Goal: Transaction & Acquisition: Purchase product/service

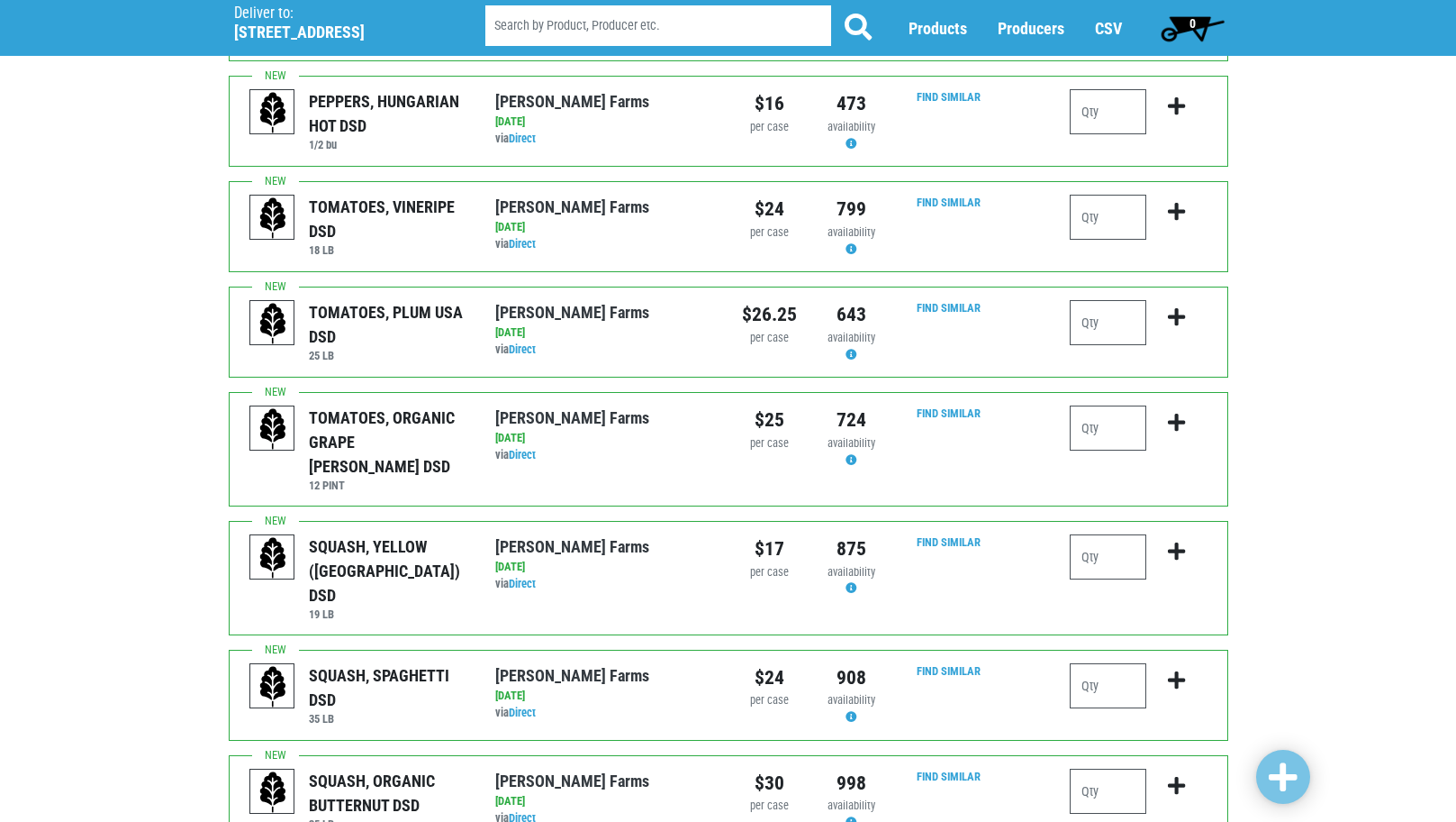
scroll to position [631, 0]
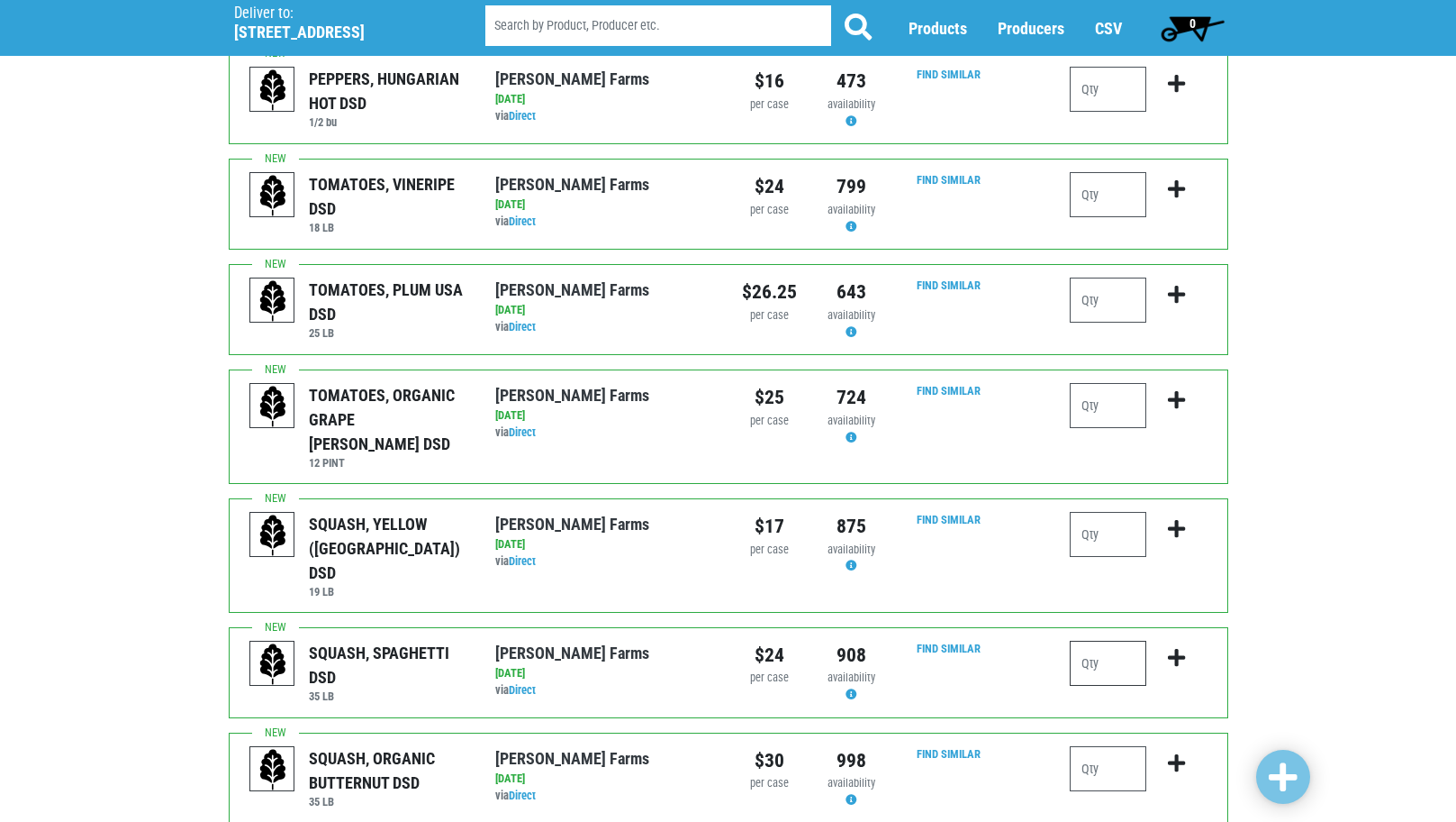
click at [1122, 641] on input "number" at bounding box center [1108, 663] width 76 height 45
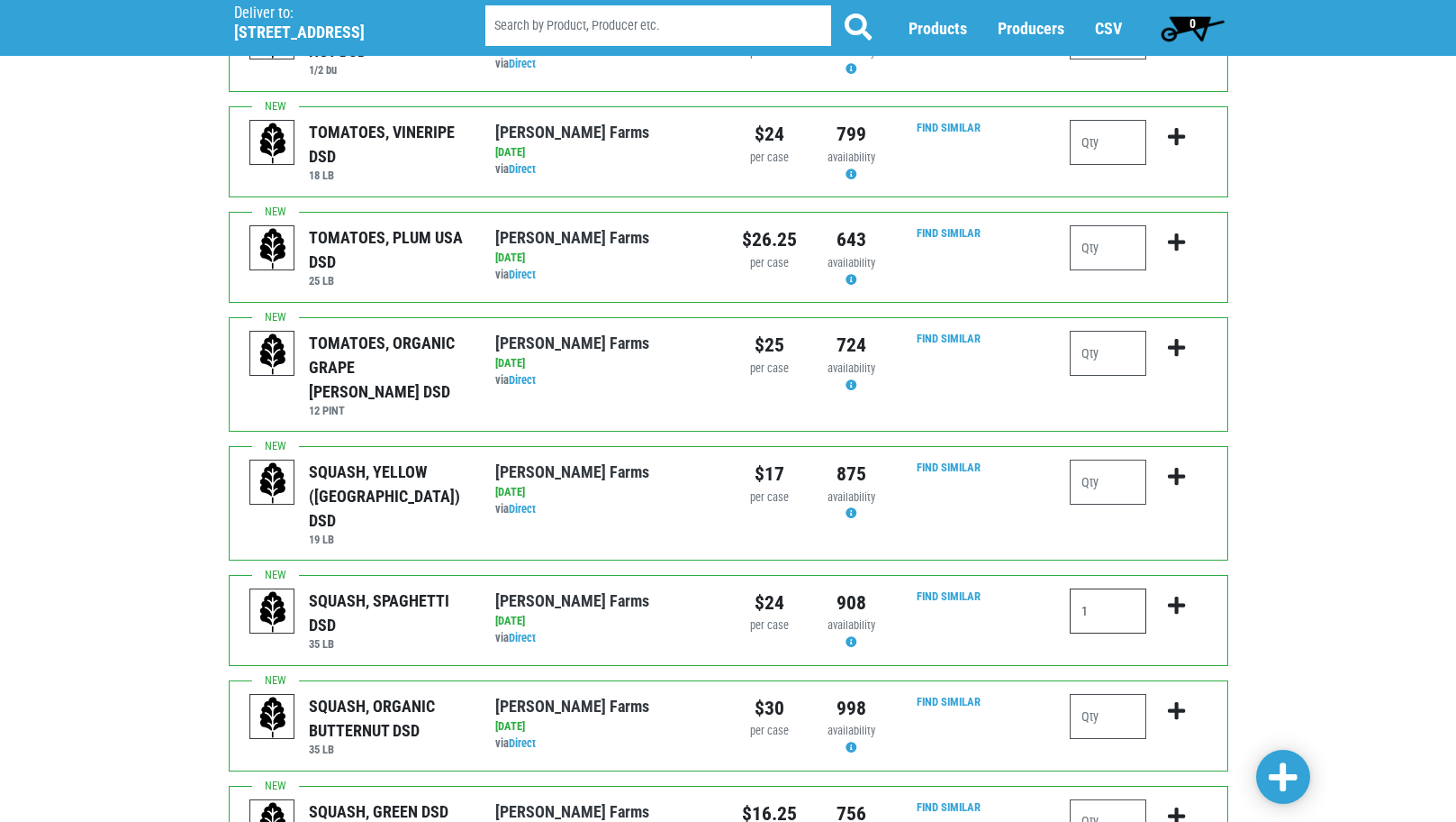
scroll to position [721, 0]
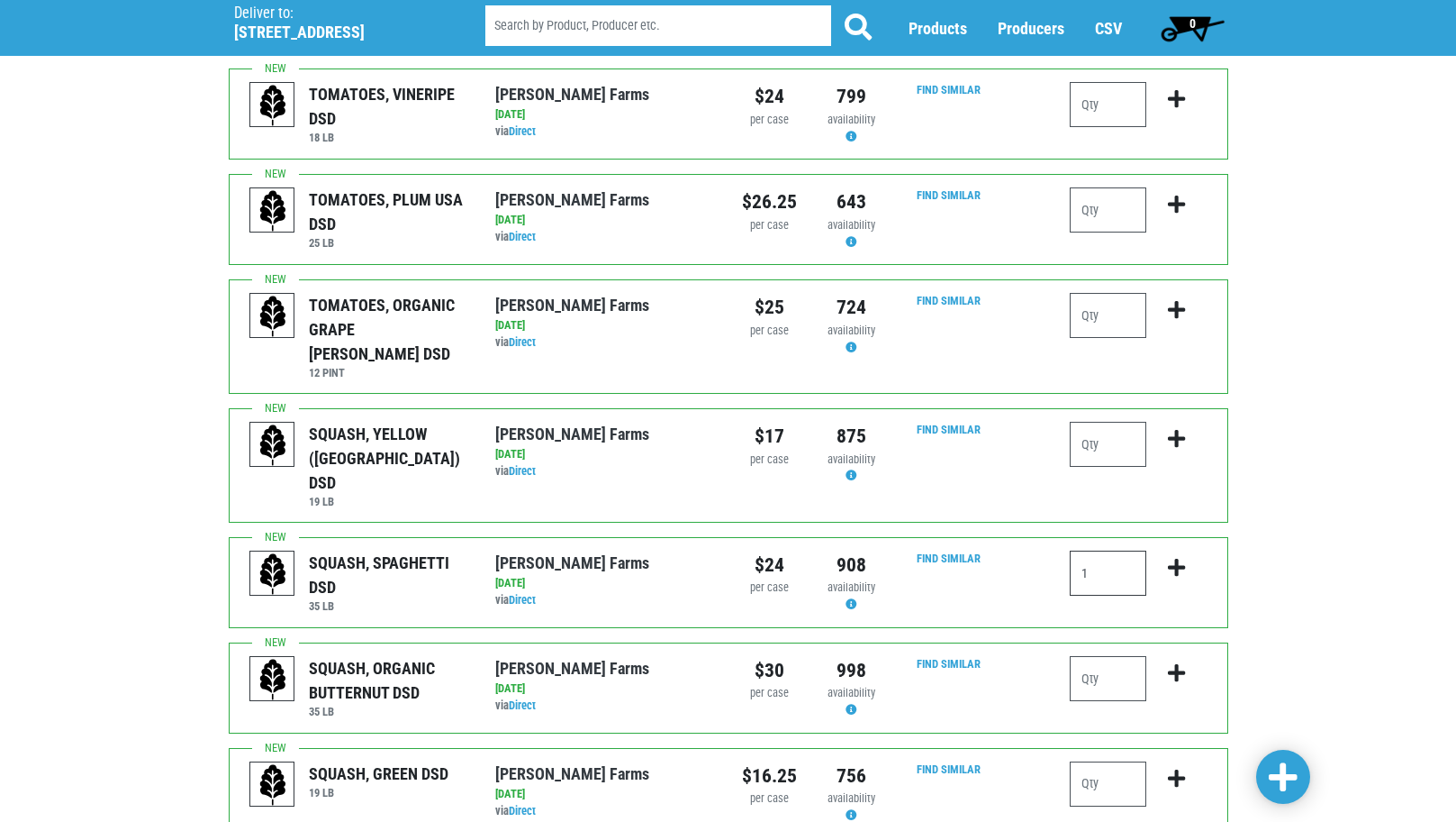
type input "1"
click at [1100, 761] on input "number" at bounding box center [1108, 783] width 76 height 45
type input "2"
click at [1304, 485] on div "Deliver To Price Chopper, Cicero , #199 (5701 Cir Dr E, Cicero, NY 13039, USA) …" at bounding box center [728, 555] width 1456 height 2390
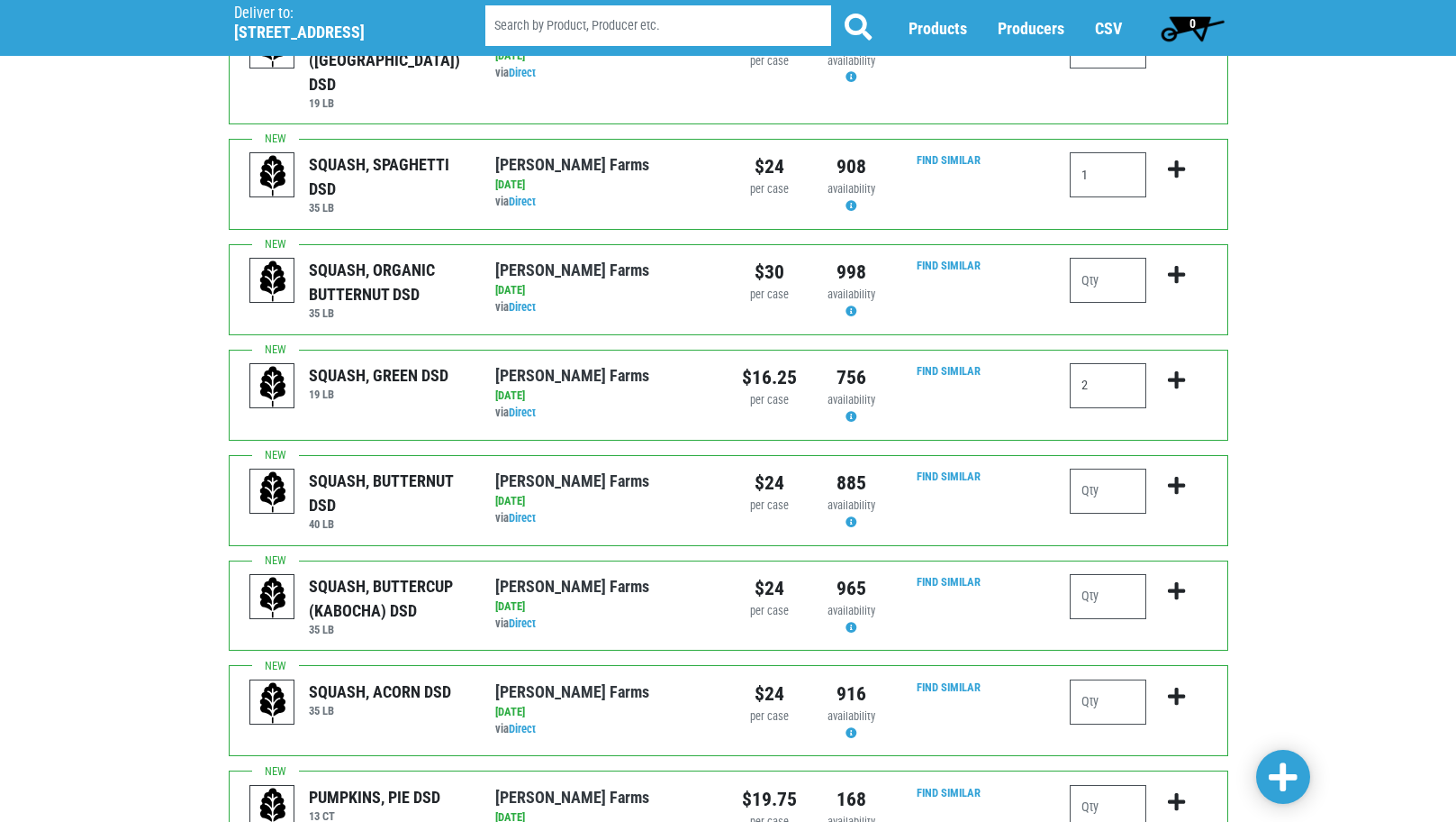
scroll to position [1081, 0]
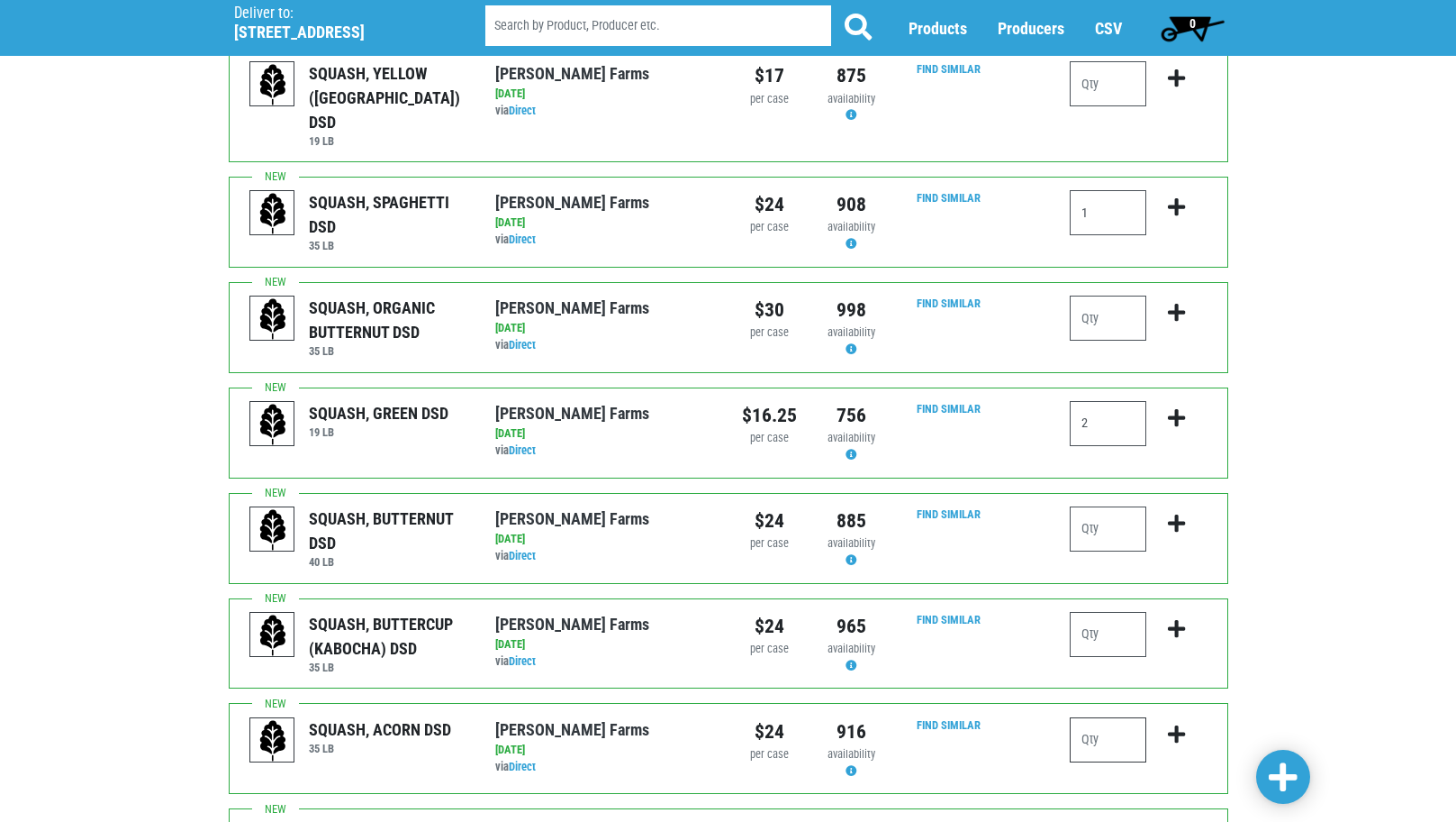
click at [1091, 717] on input "number" at bounding box center [1108, 739] width 76 height 45
type input "1"
click at [1329, 624] on div "Deliver To Price Chopper, Cicero , #199 (5701 Cir Dr E, Cicero, NY 13039, USA) …" at bounding box center [728, 195] width 1456 height 2390
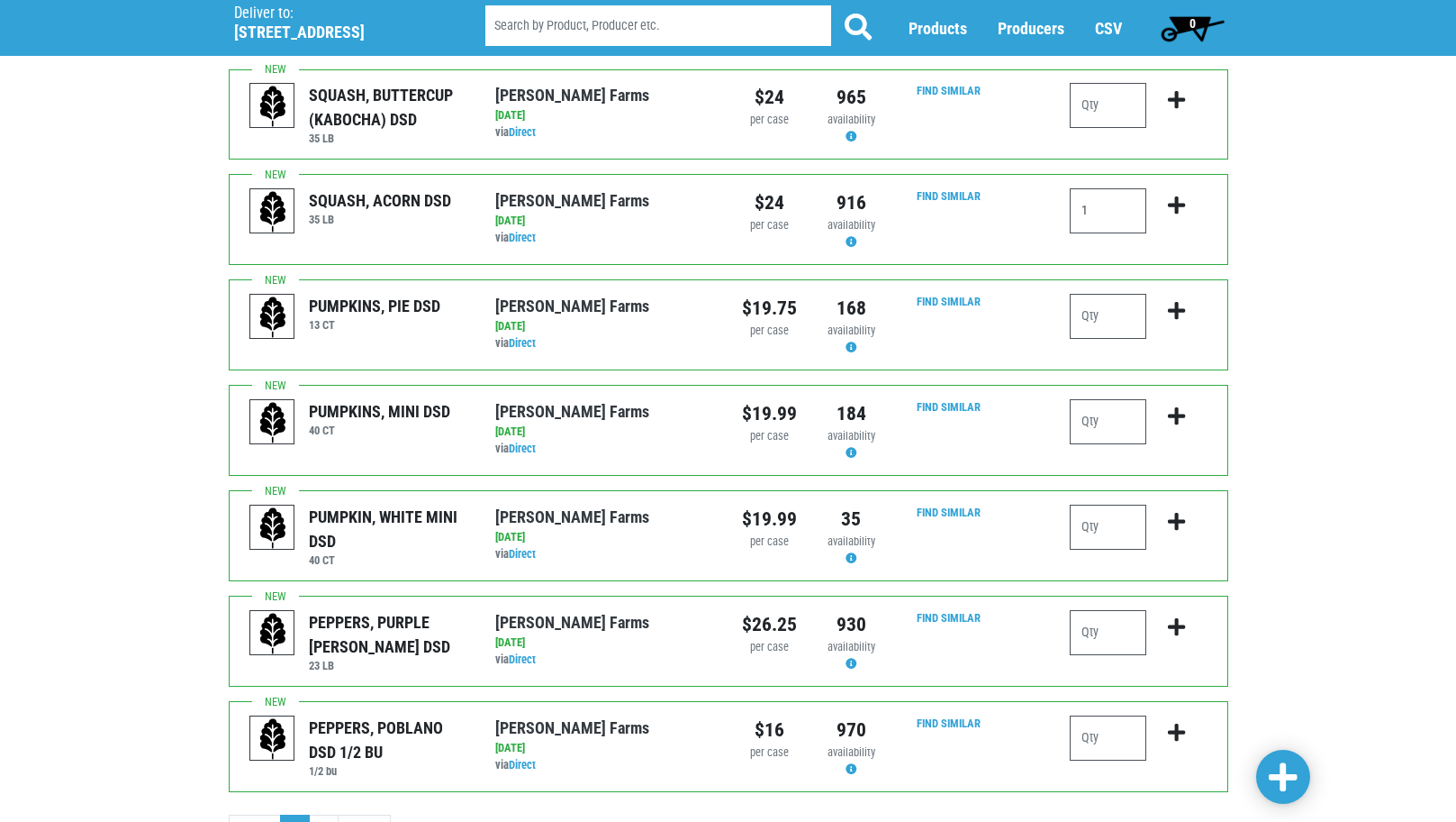
scroll to position [1624, 0]
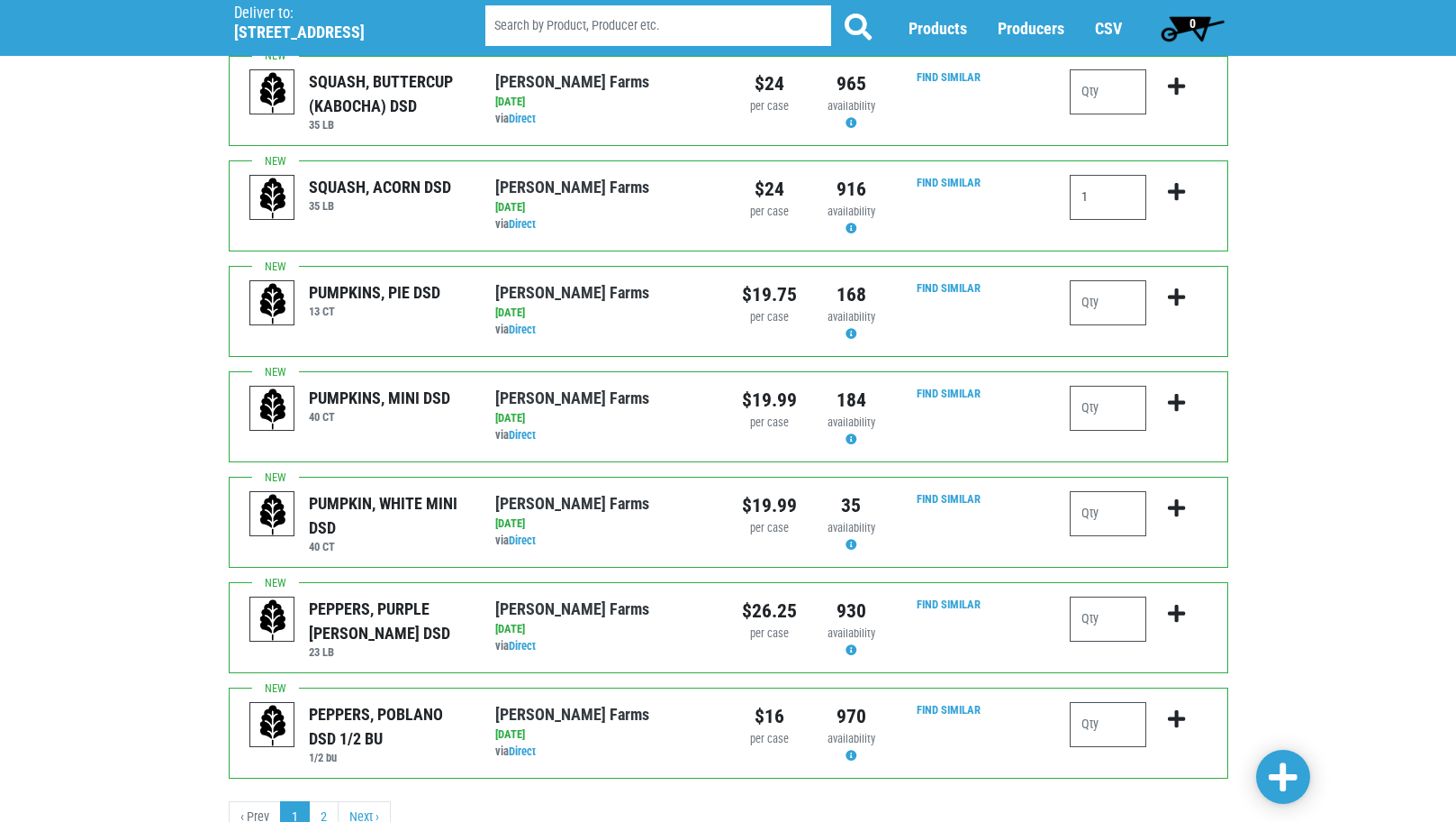
click at [1290, 786] on span at bounding box center [1284, 777] width 29 height 33
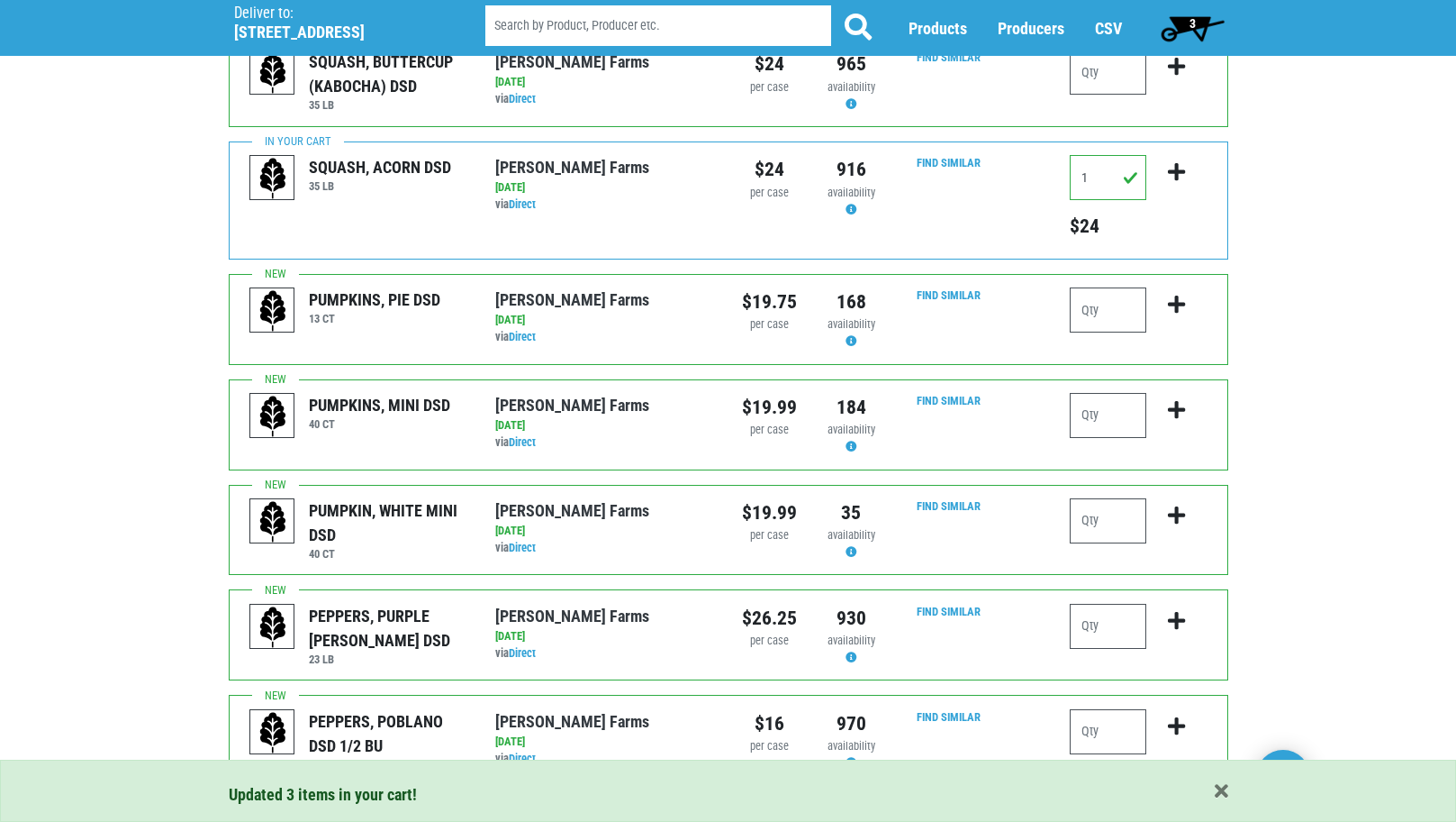
scroll to position [1705, 0]
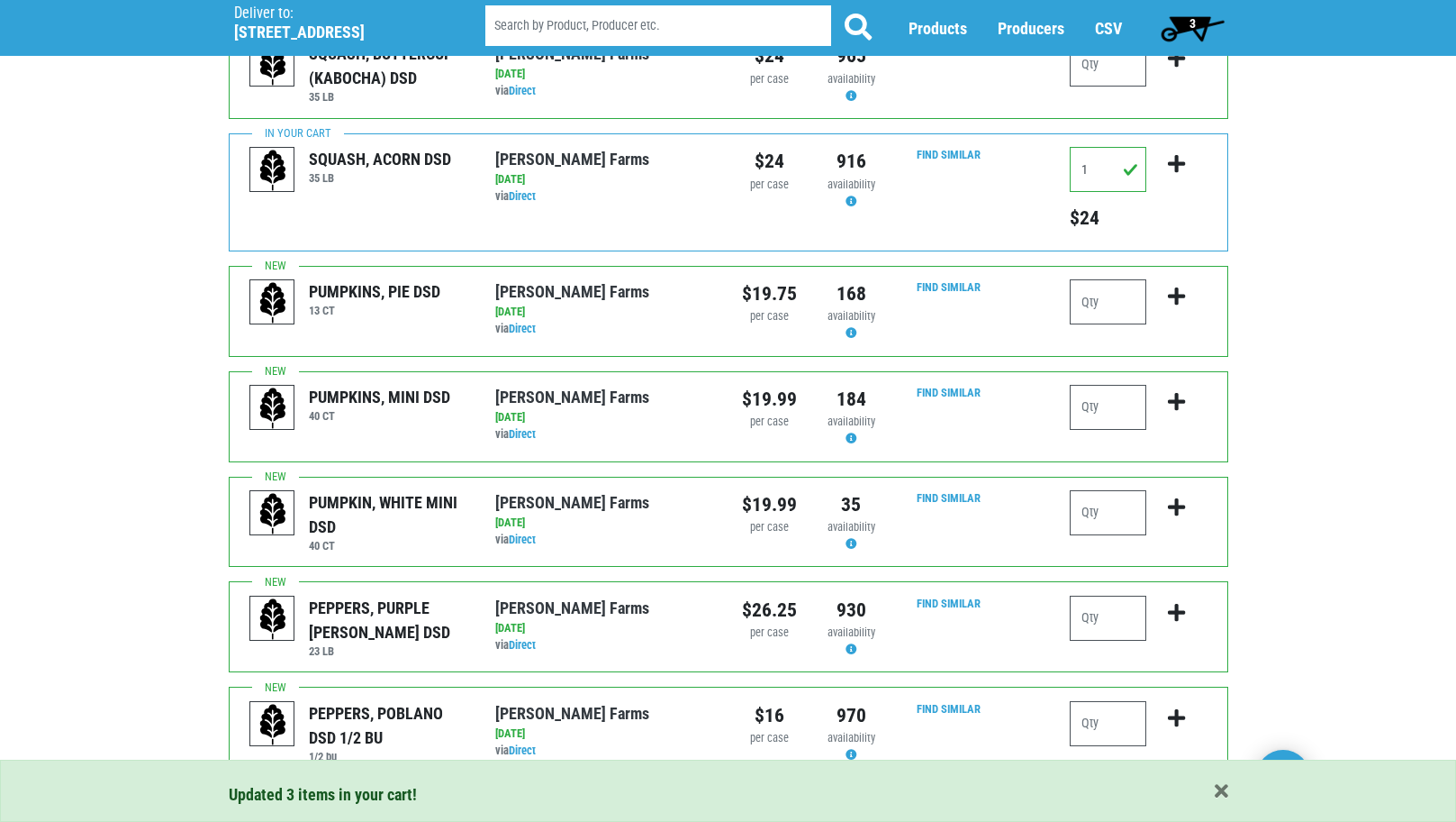
click at [322, 800] on link "2" at bounding box center [323, 817] width 30 height 33
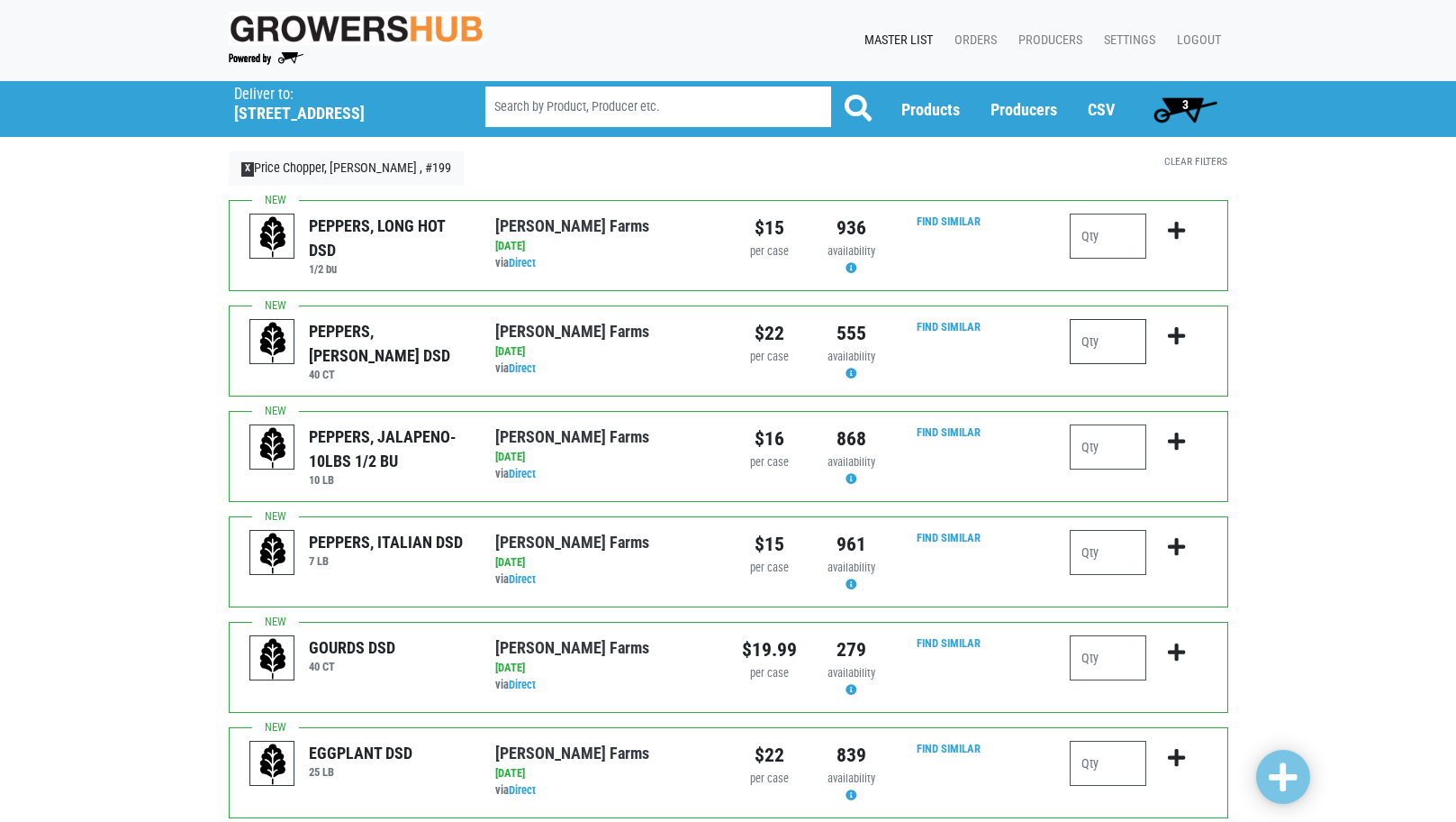
click at [1127, 344] on input "number" at bounding box center [1108, 340] width 76 height 45
type input "5"
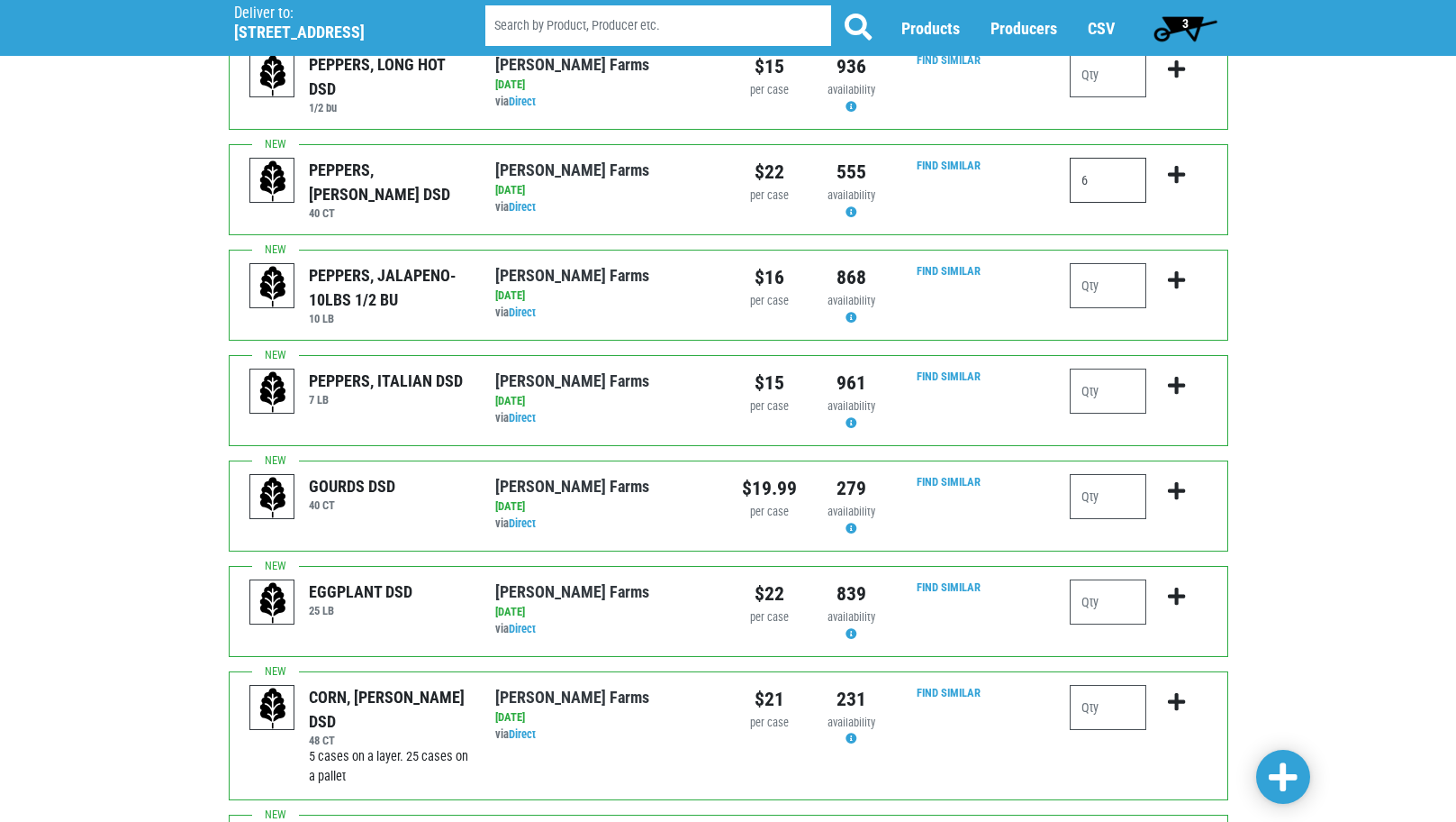
scroll to position [180, 0]
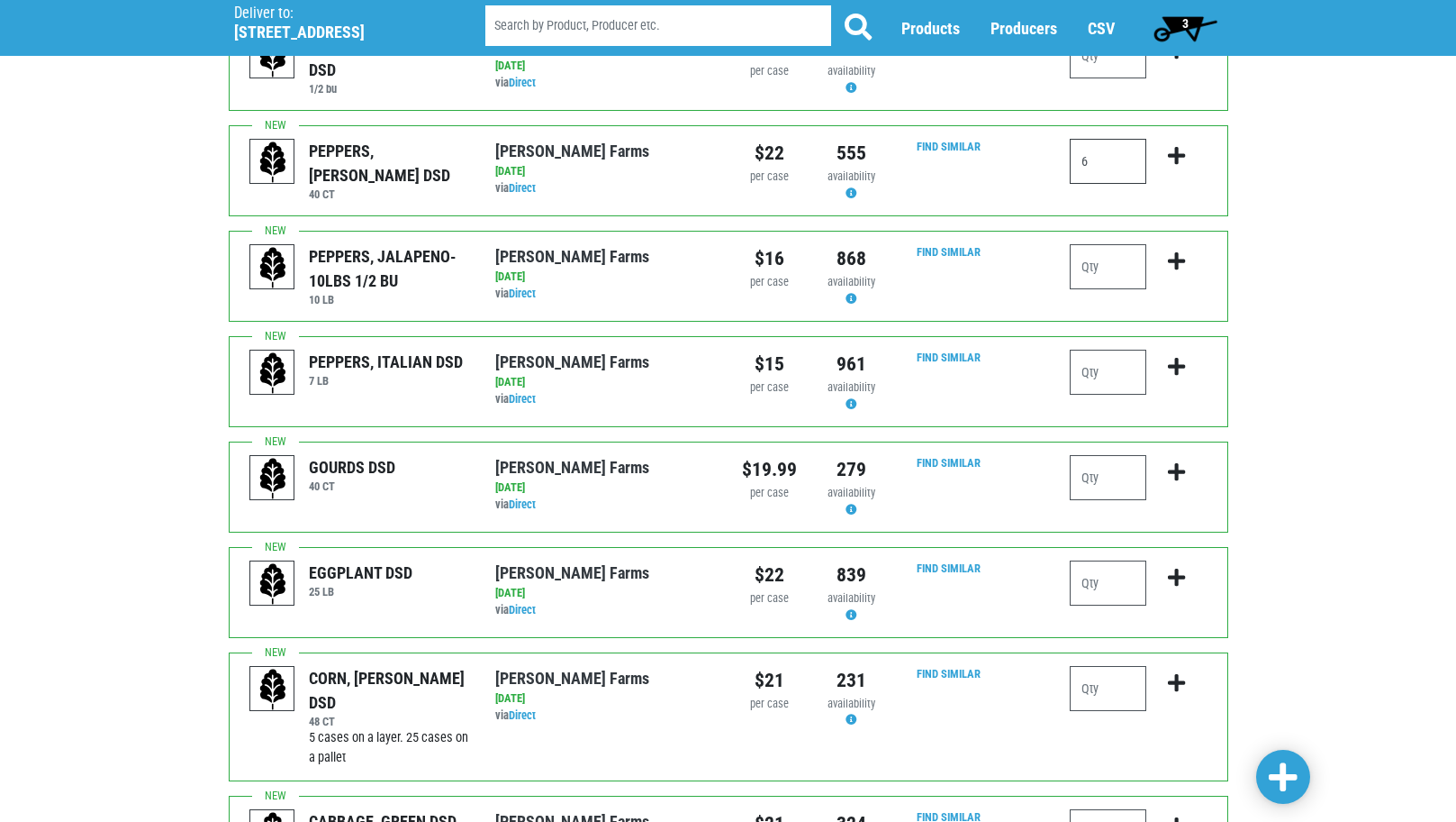
type input "6"
click at [1096, 584] on input "number" at bounding box center [1108, 583] width 76 height 45
type input "1"
click at [1370, 646] on div "Deliver To Price Chopper, Cicero , #199 (5701 Cir Dr E, Cicero, NY 13039, USA) …" at bounding box center [728, 428] width 1456 height 1055
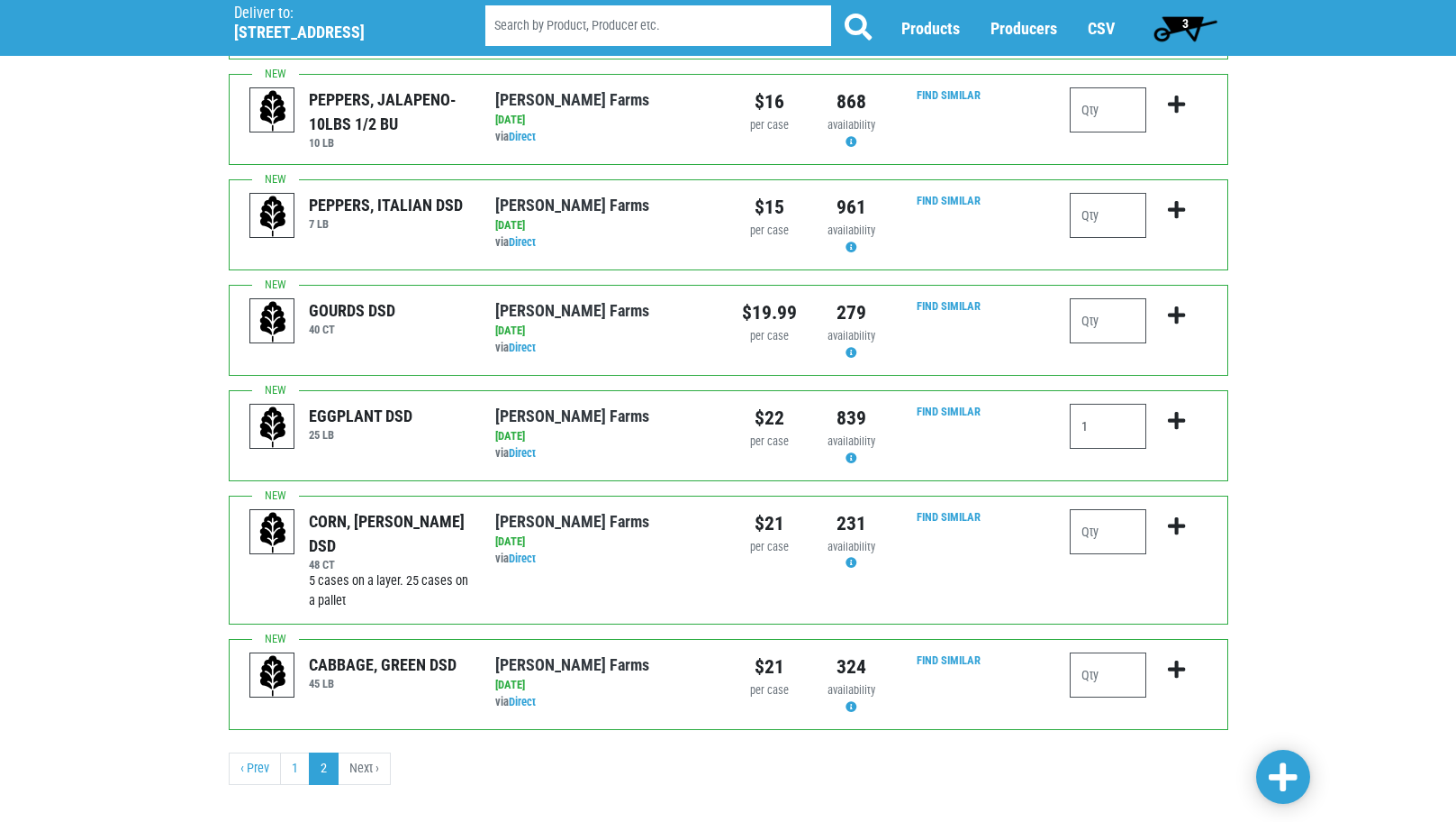
scroll to position [360, 0]
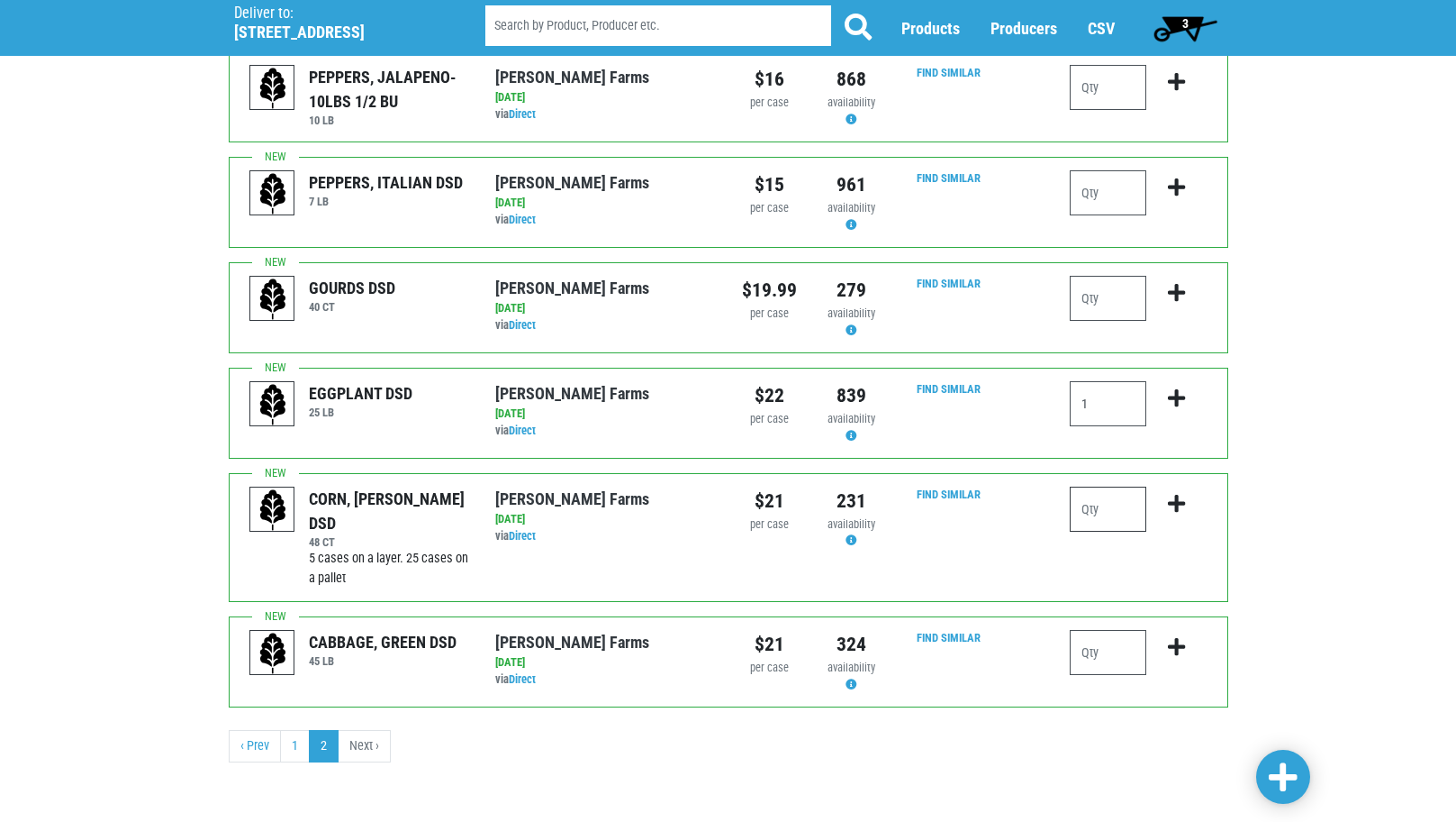
click at [1118, 517] on input "number" at bounding box center [1108, 508] width 76 height 45
type input "10"
click at [1078, 660] on input "number" at bounding box center [1108, 652] width 76 height 45
type input "2"
click at [1285, 773] on span at bounding box center [1284, 777] width 29 height 33
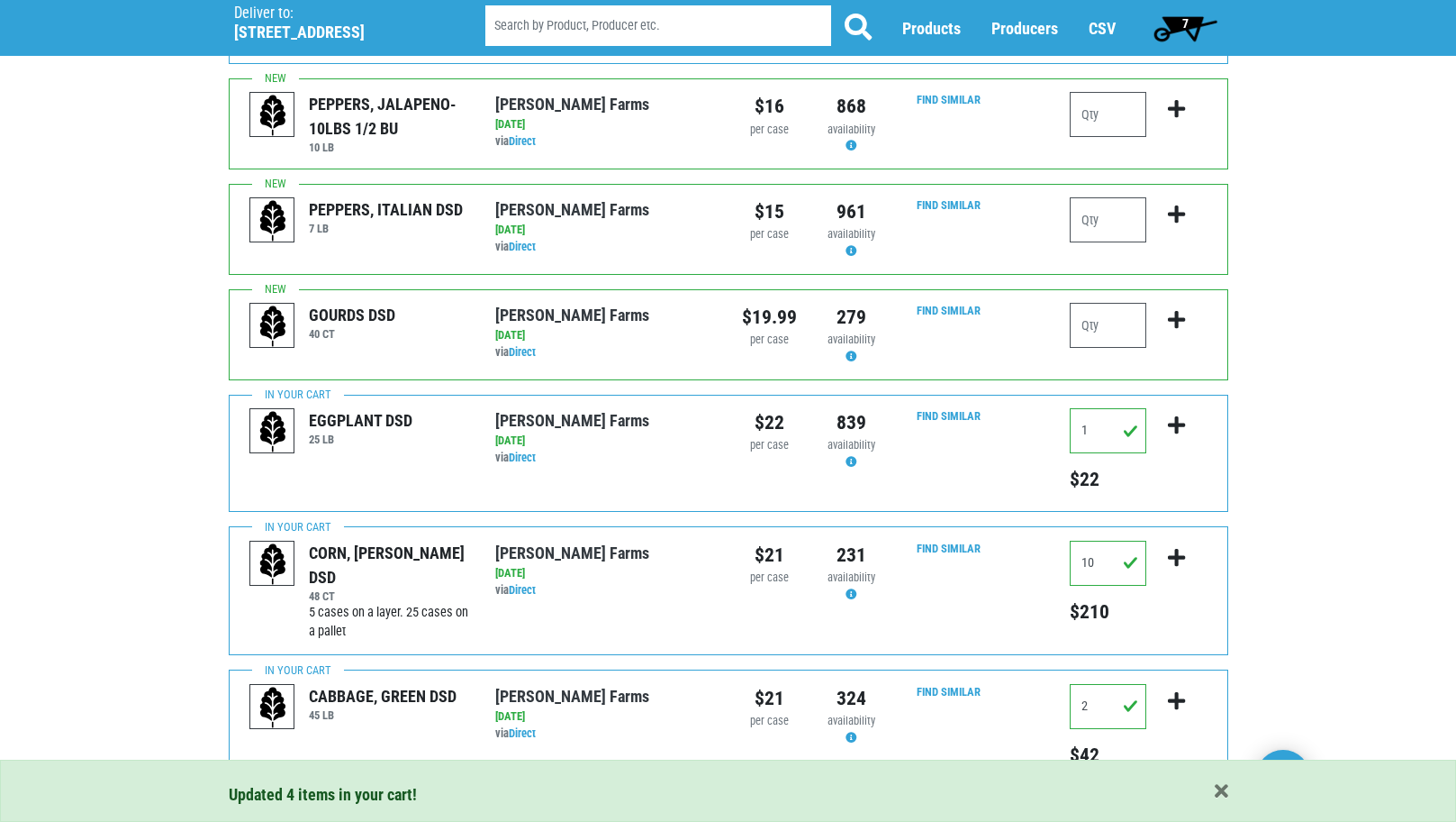
click at [1184, 18] on span "7" at bounding box center [1186, 24] width 6 height 15
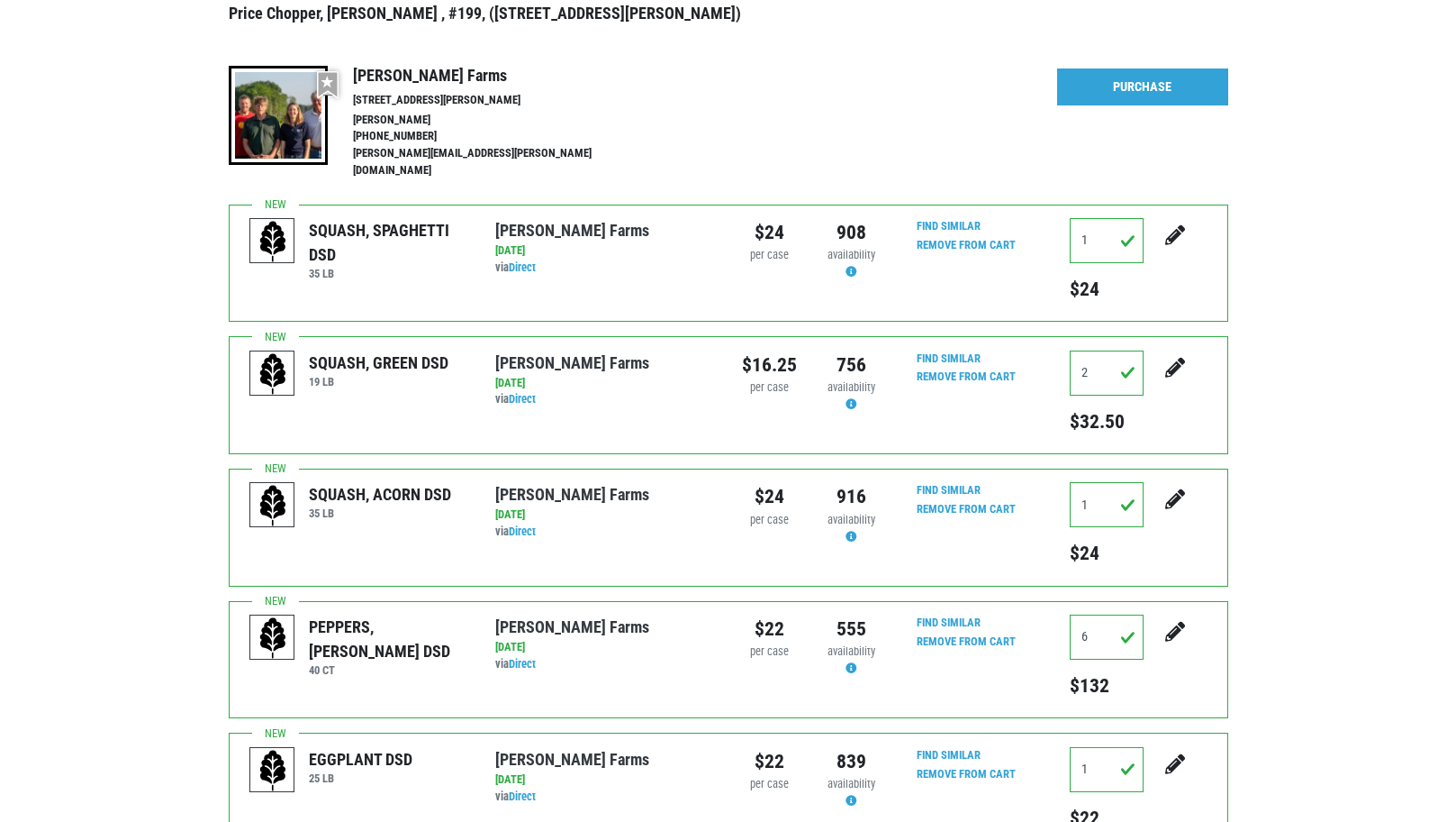
scroll to position [207, 0]
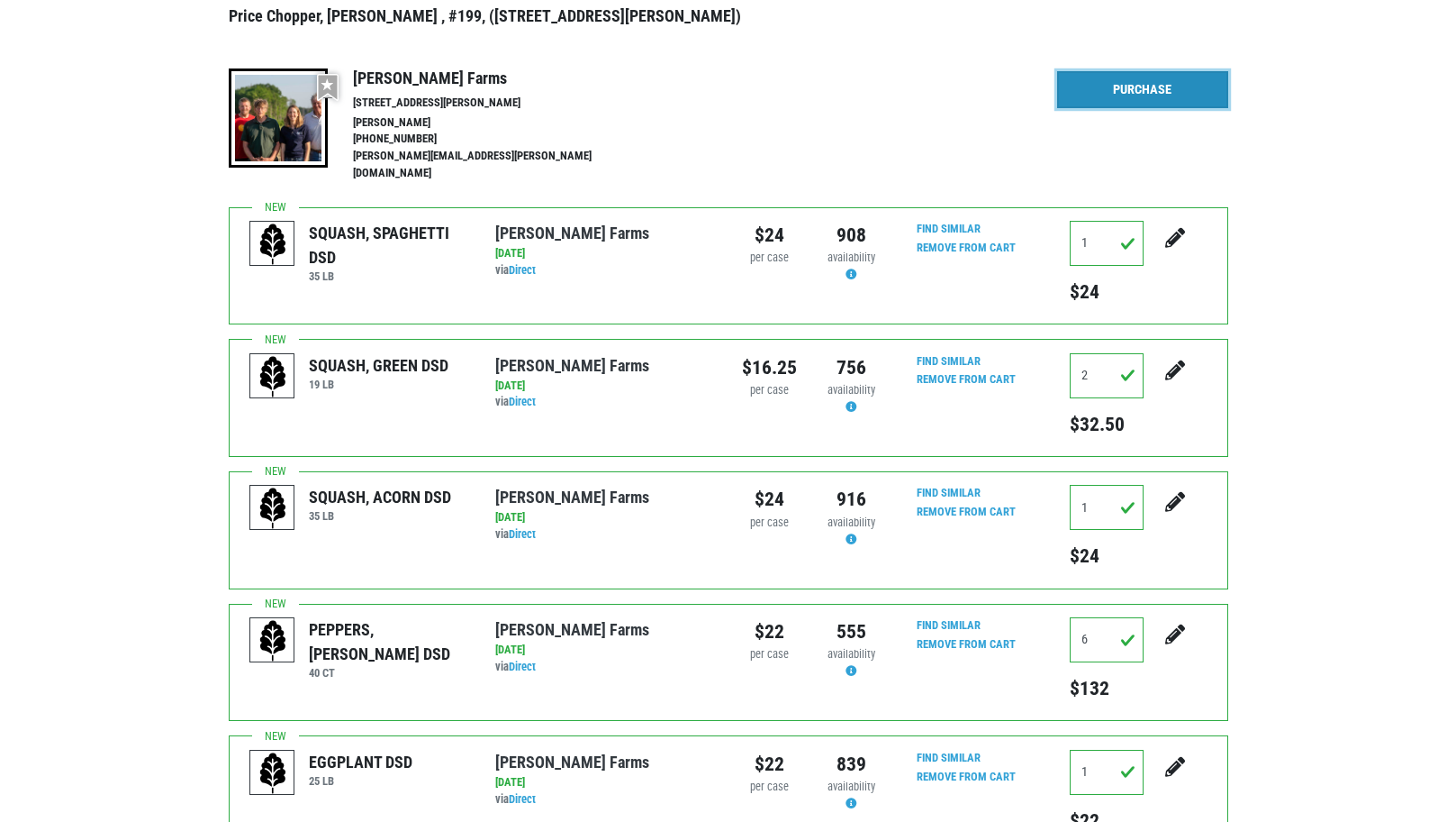
click at [1136, 88] on link "Purchase" at bounding box center [1143, 90] width 171 height 38
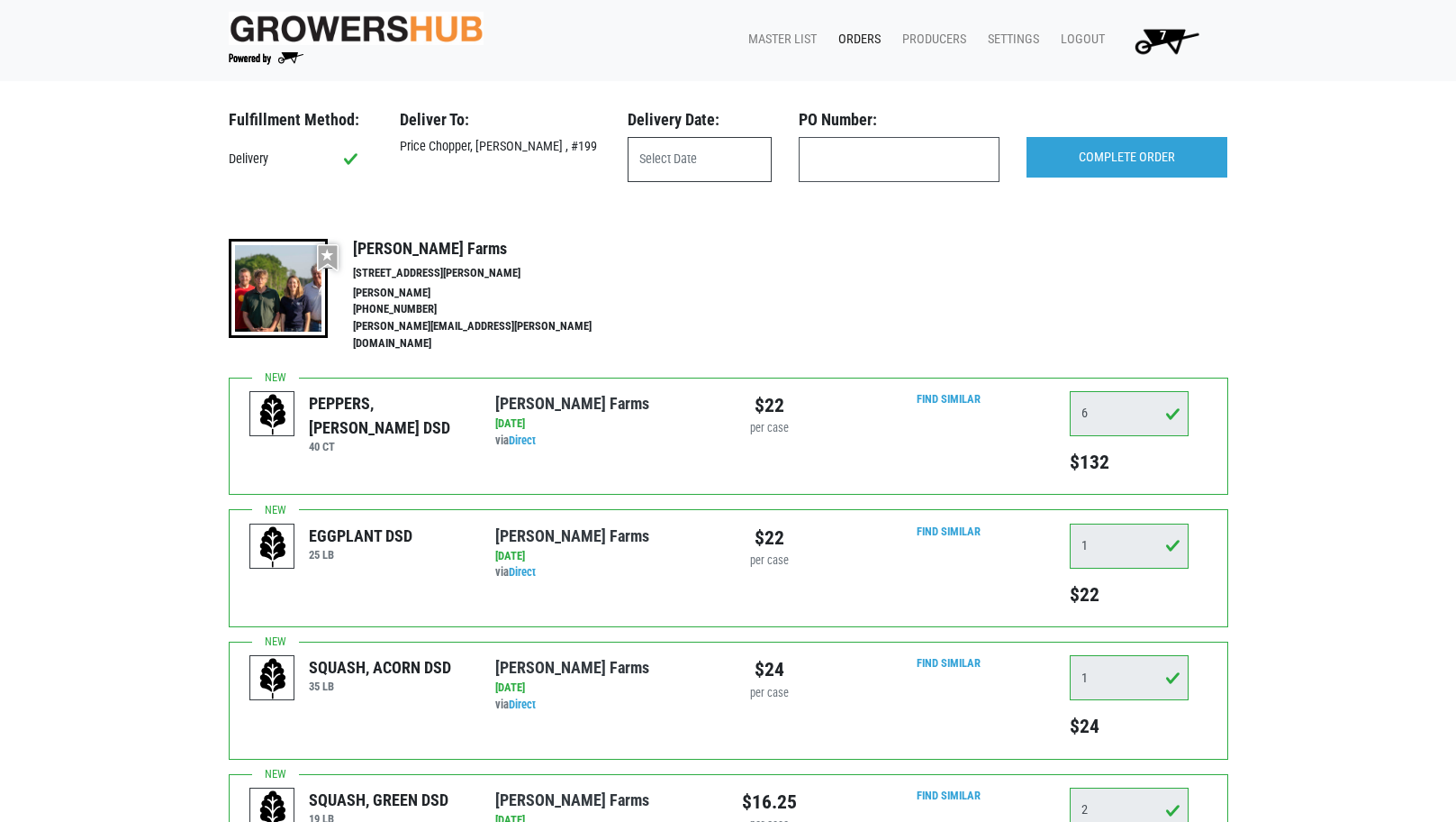
click at [714, 157] on input "text" at bounding box center [700, 158] width 144 height 45
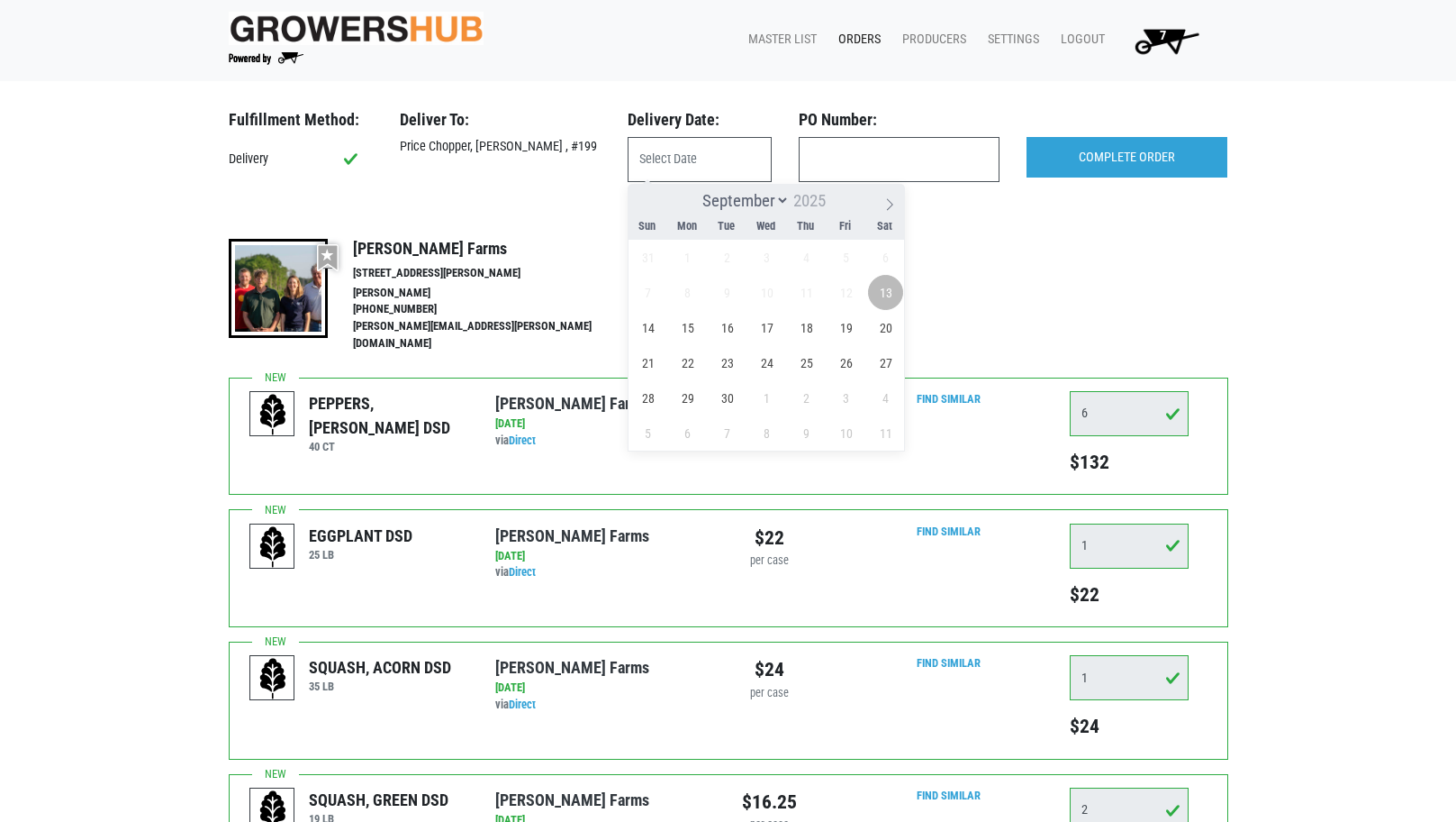
click at [887, 299] on span "13" at bounding box center [885, 292] width 35 height 36
type input "[DATE]"
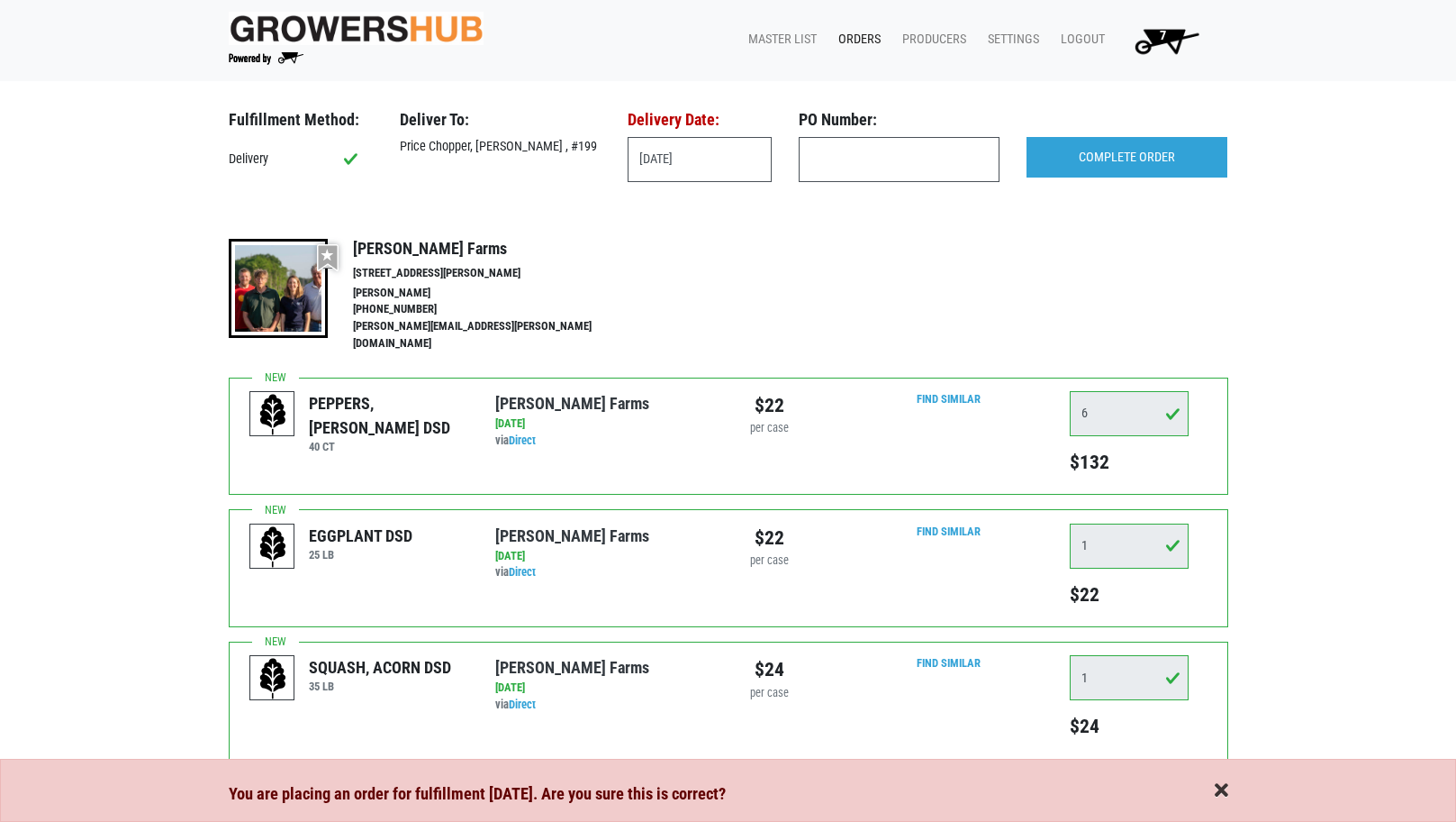
click at [1225, 793] on span "button" at bounding box center [1221, 791] width 14 height 20
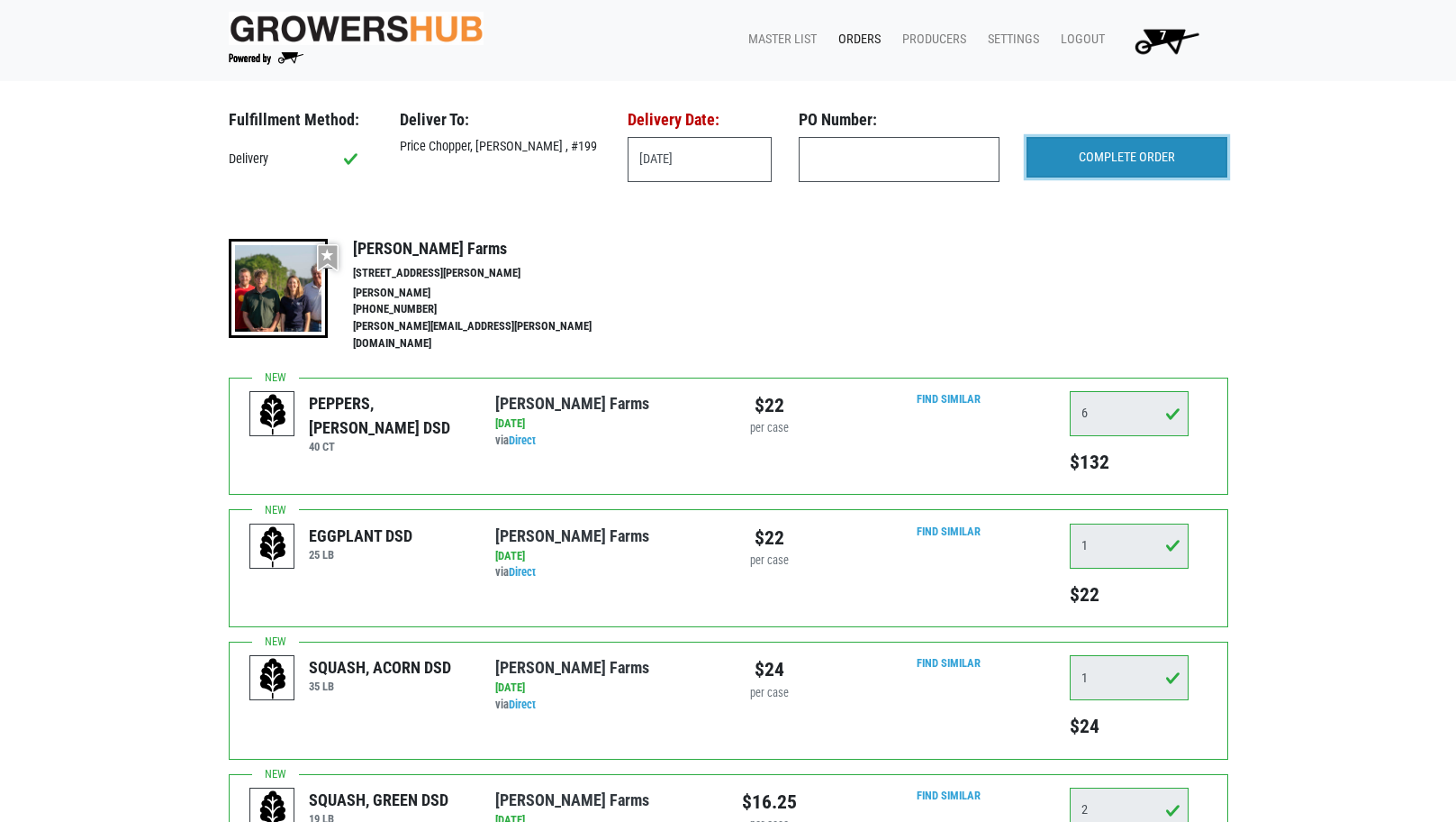
click at [1156, 147] on input "COMPLETE ORDER" at bounding box center [1127, 157] width 201 height 42
